Goal: Information Seeking & Learning: Learn about a topic

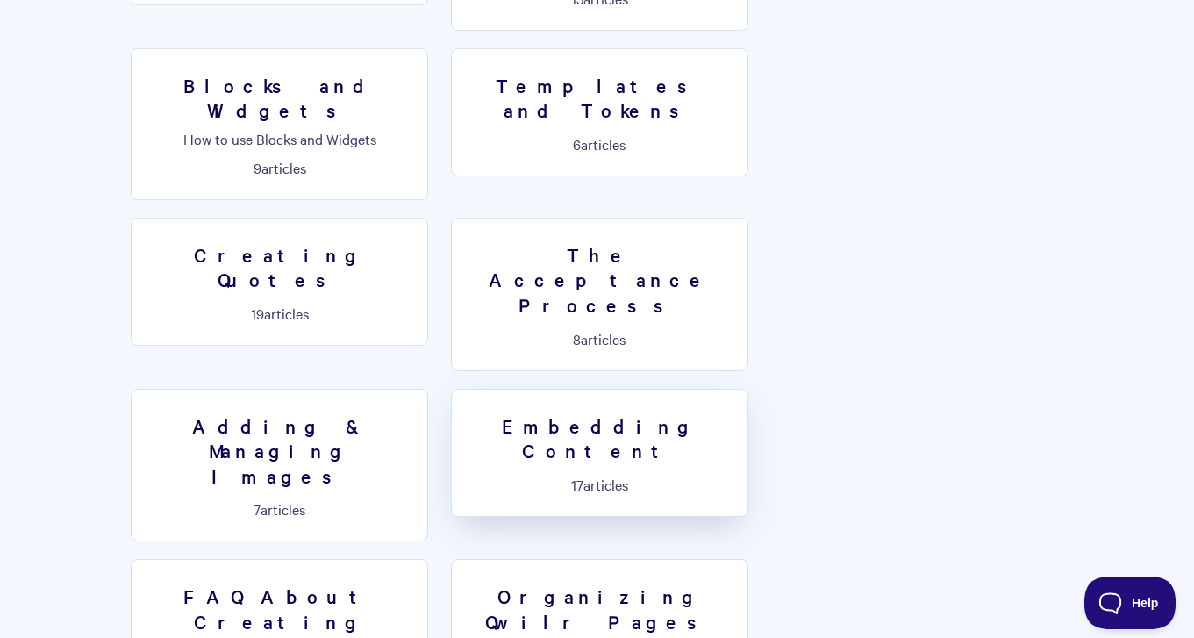
scroll to position [1469, 0]
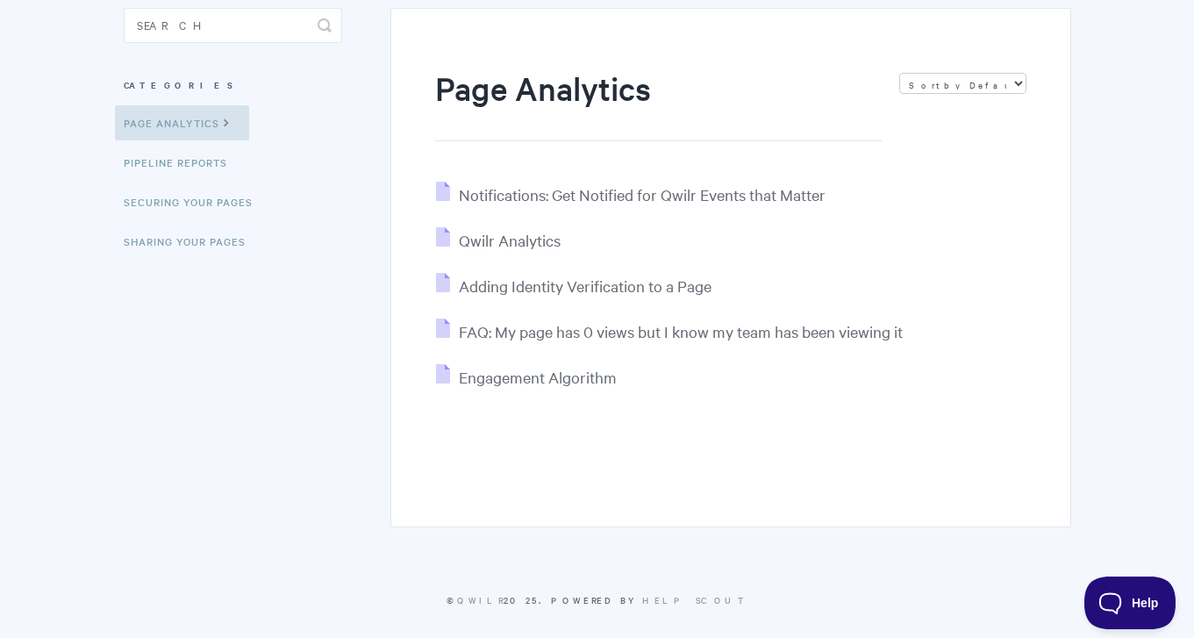
scroll to position [181, 0]
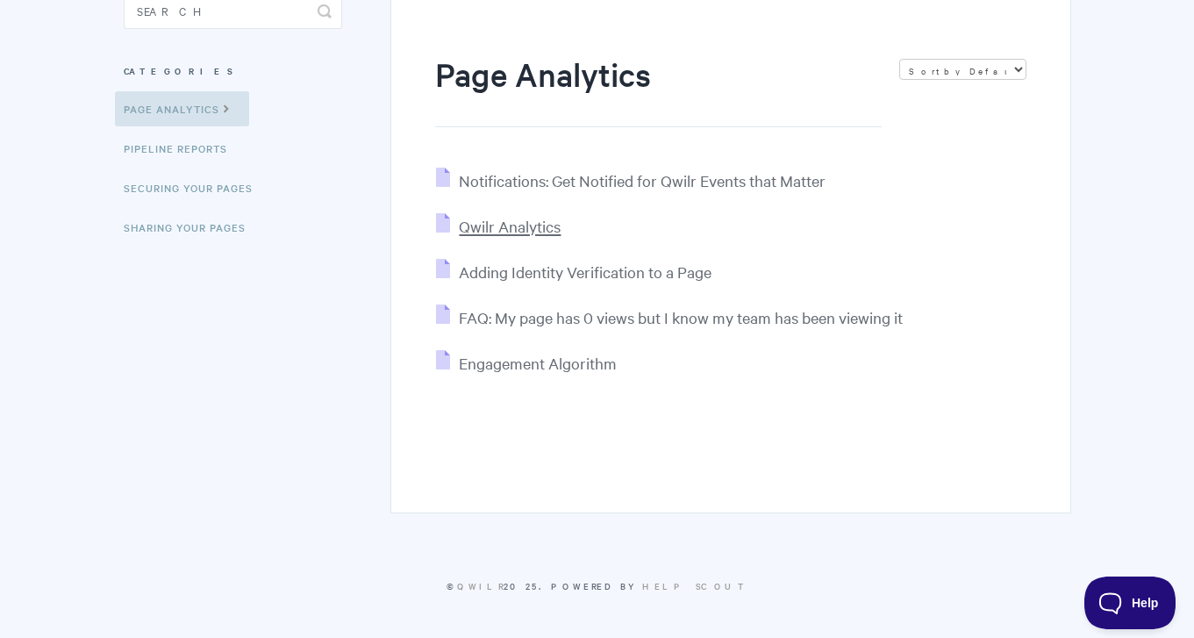
click at [520, 230] on span "Qwilr Analytics" at bounding box center [510, 226] width 102 height 20
click at [190, 147] on link "Pipeline reports" at bounding box center [177, 148] width 125 height 35
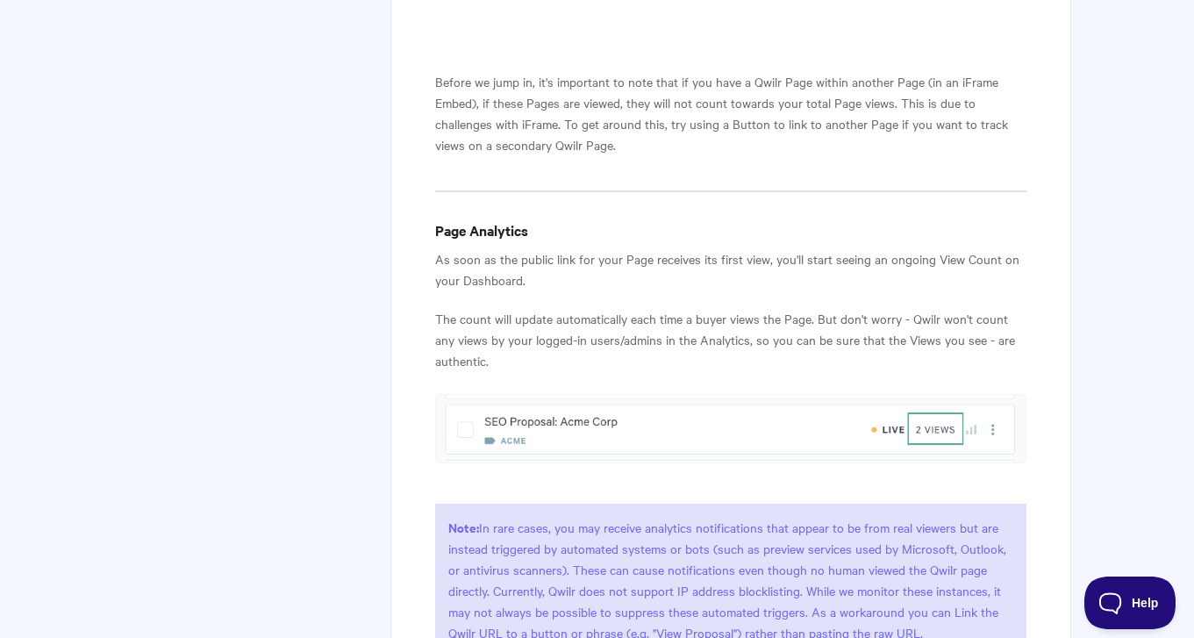
scroll to position [1042, 0]
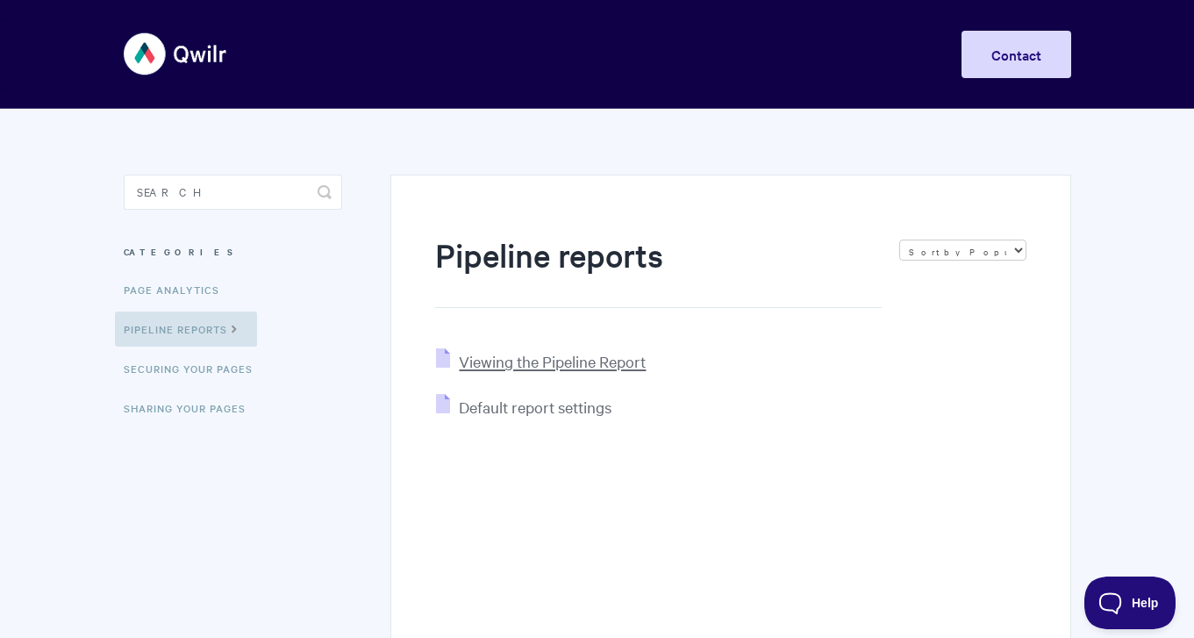
click at [507, 355] on span "Viewing the Pipeline Report" at bounding box center [552, 361] width 187 height 20
click at [179, 276] on link "Page Analytics" at bounding box center [174, 289] width 118 height 35
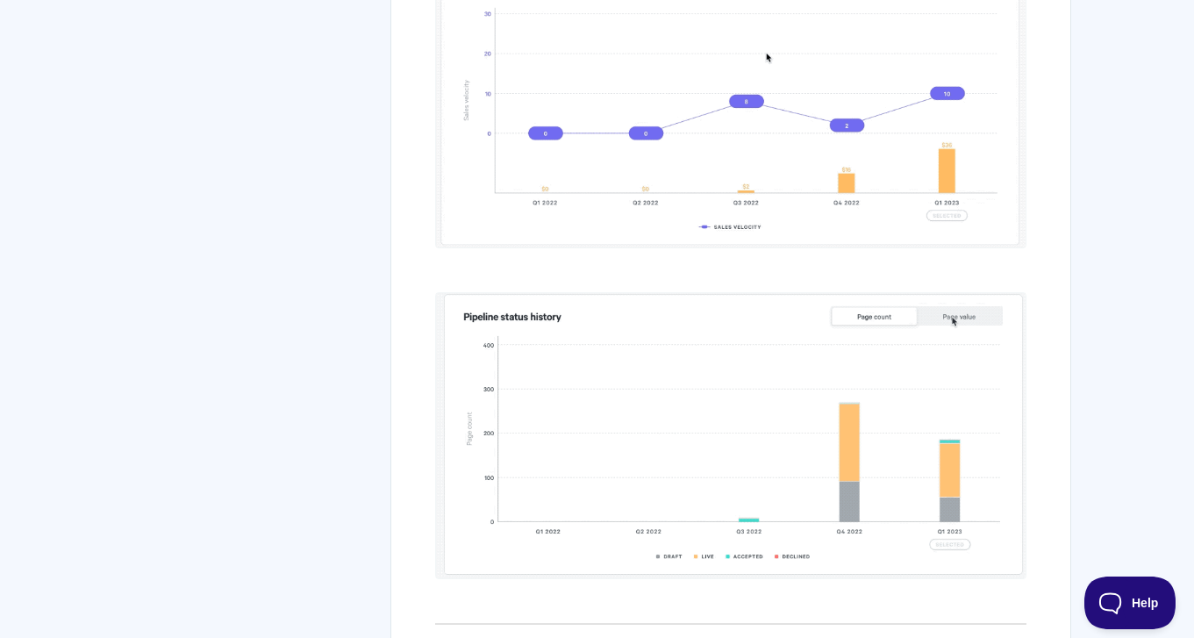
scroll to position [7268, 0]
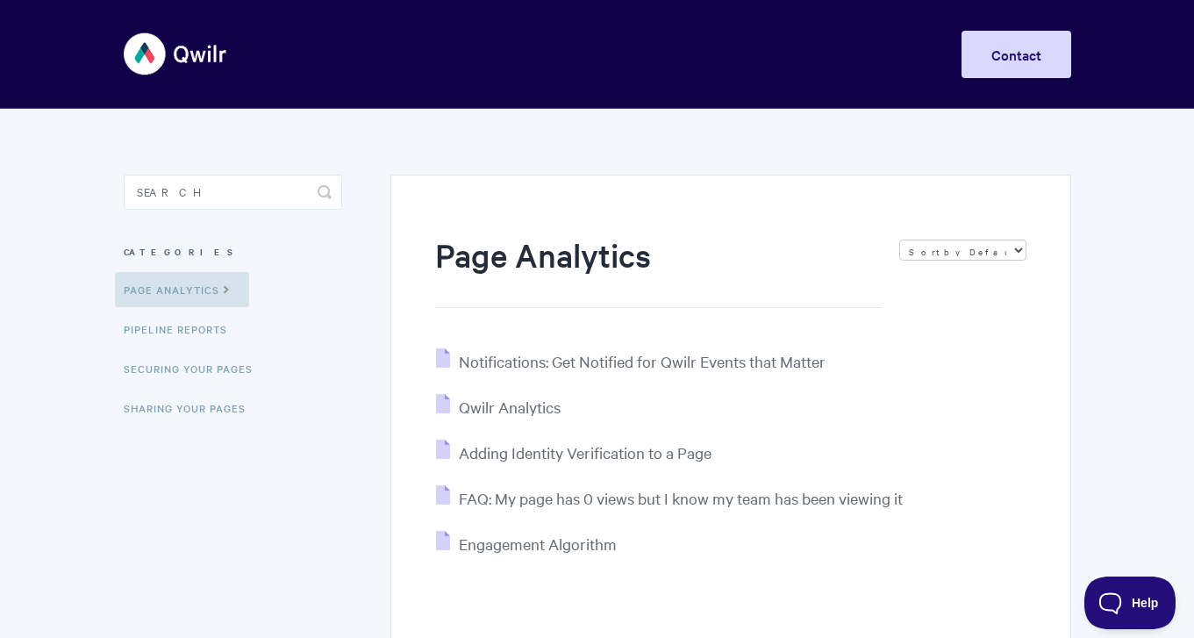
click at [556, 155] on section "Page Analytics Sort by Default Sort A-Z Sort by Popularity Sort by Last Updated…" at bounding box center [718, 401] width 705 height 585
click at [176, 305] on link "Page Analytics" at bounding box center [182, 289] width 134 height 35
click at [508, 410] on span "Qwilr Analytics" at bounding box center [510, 407] width 102 height 20
